Goal: Task Accomplishment & Management: Use online tool/utility

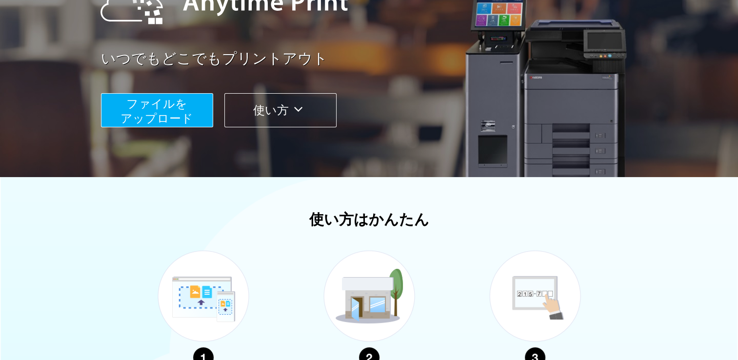
scroll to position [35, 0]
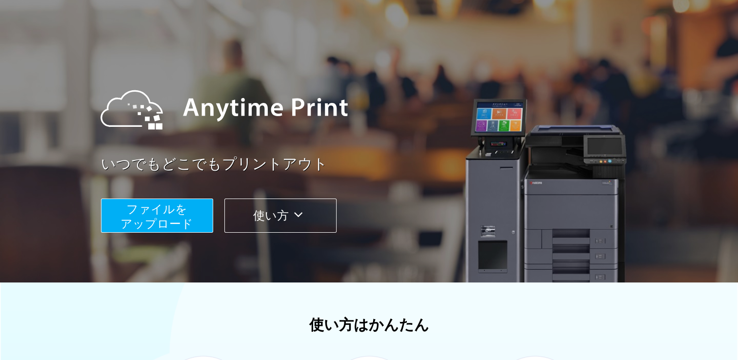
click at [153, 208] on span "ファイルを ​​アップロード" at bounding box center [156, 216] width 73 height 28
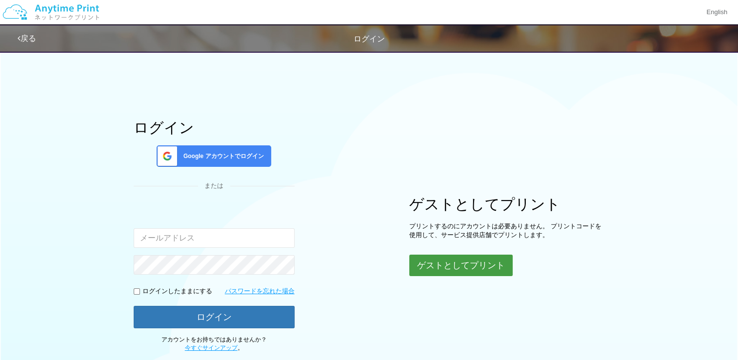
click at [452, 272] on button "ゲストとしてプリント" at bounding box center [460, 265] width 103 height 21
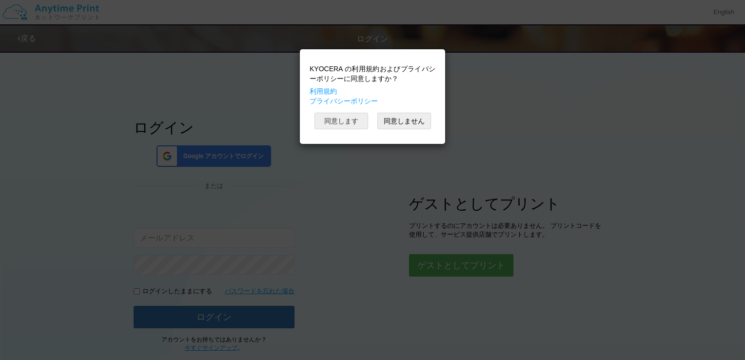
click at [342, 116] on button "同意します" at bounding box center [342, 121] width 54 height 17
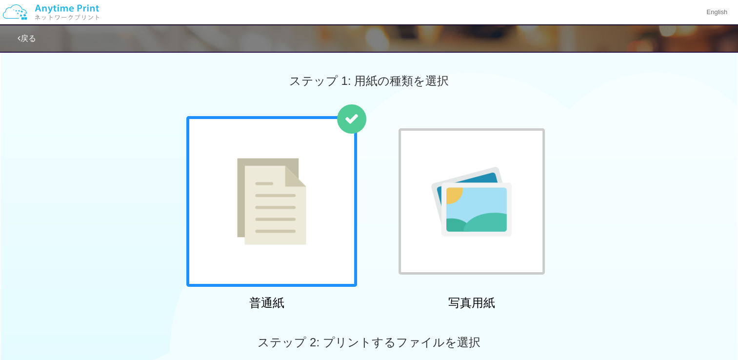
click at [285, 176] on img at bounding box center [271, 201] width 69 height 87
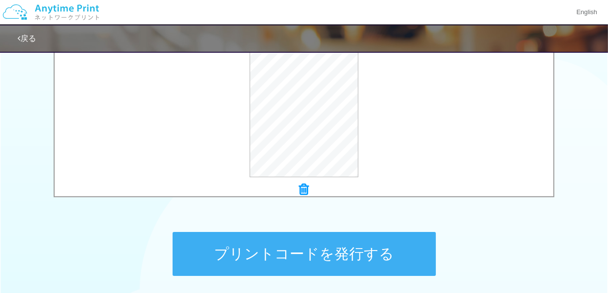
scroll to position [370, 0]
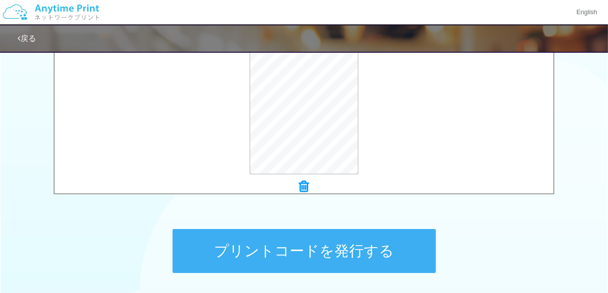
click at [295, 249] on button "プリントコードを発行する" at bounding box center [304, 251] width 263 height 44
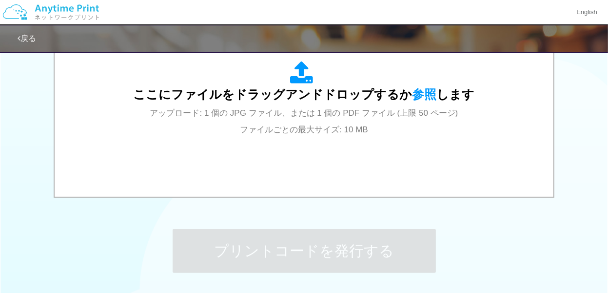
scroll to position [0, 0]
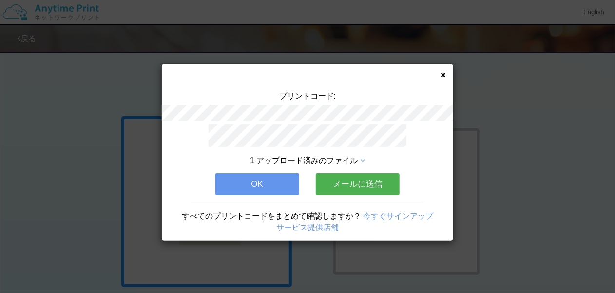
click at [252, 181] on button "OK" at bounding box center [258, 183] width 84 height 21
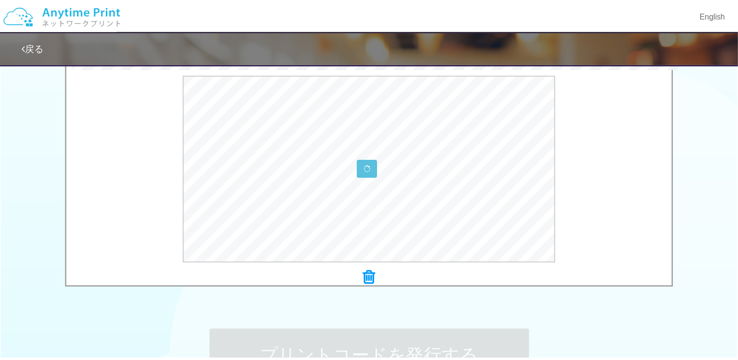
scroll to position [322, 0]
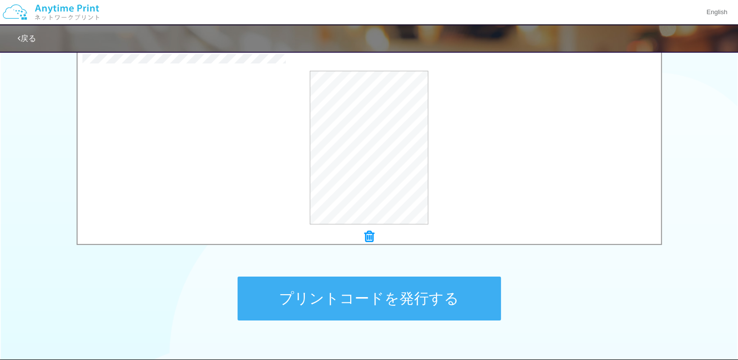
click at [380, 294] on button "プリントコードを発行する" at bounding box center [369, 299] width 263 height 44
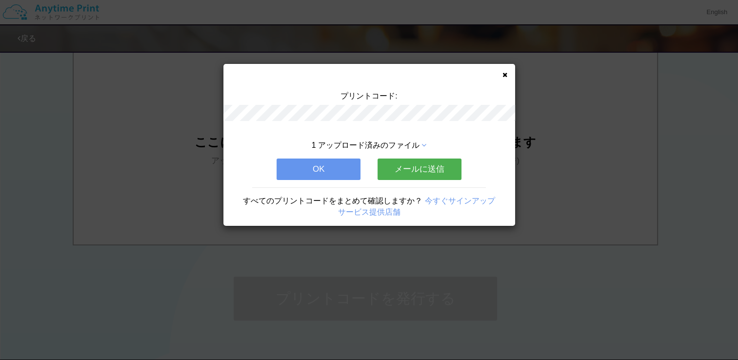
scroll to position [0, 0]
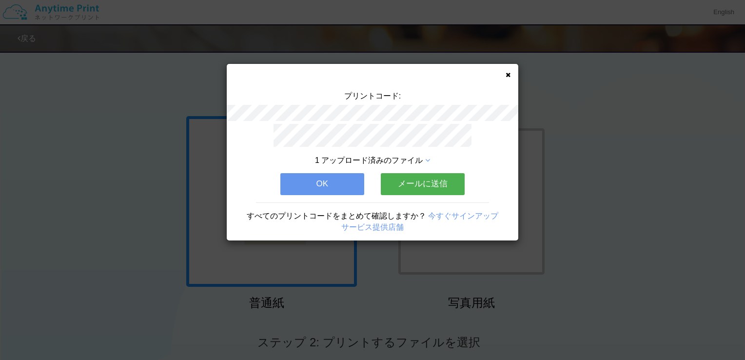
click at [507, 72] on icon at bounding box center [508, 75] width 5 height 6
